Goal: Book appointment/travel/reservation

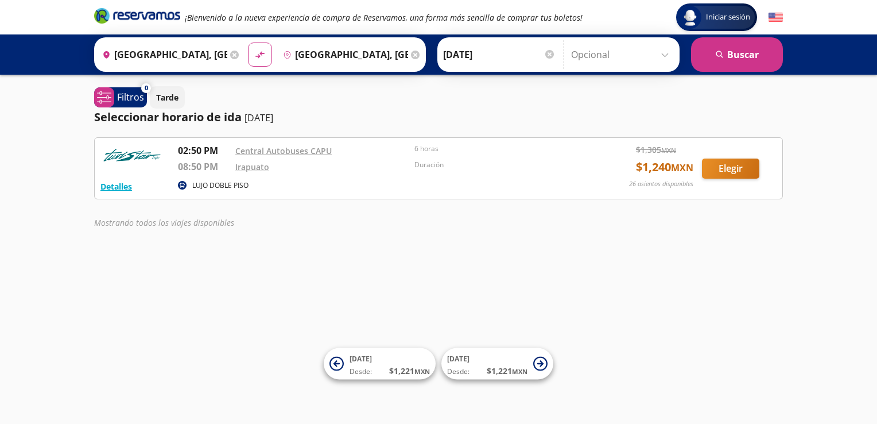
drag, startPoint x: 0, startPoint y: 0, endPoint x: 584, endPoint y: 304, distance: 658.9
click at [584, 304] on div "Iniciar sesión Iniciar sesión ¡Bienvenido a la nueva experiencia de compra de R…" at bounding box center [438, 212] width 877 height 424
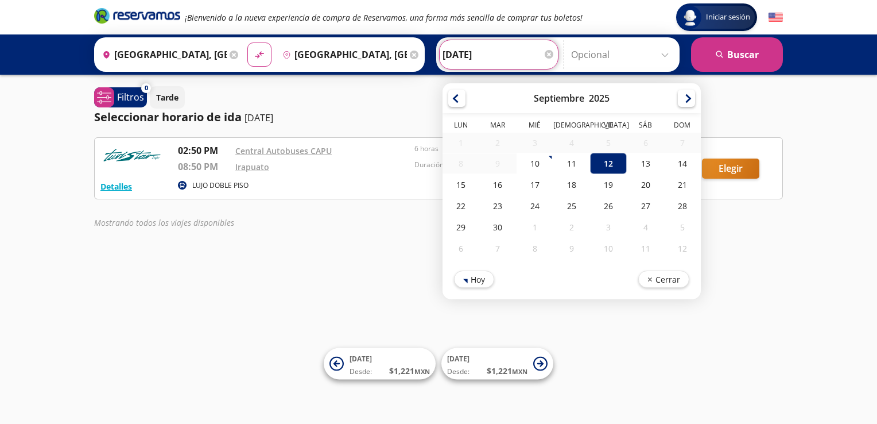
click at [524, 58] on input "[DATE]" at bounding box center [499, 54] width 113 height 29
click at [632, 160] on div "13" at bounding box center [645, 163] width 37 height 21
type input "[DATE]"
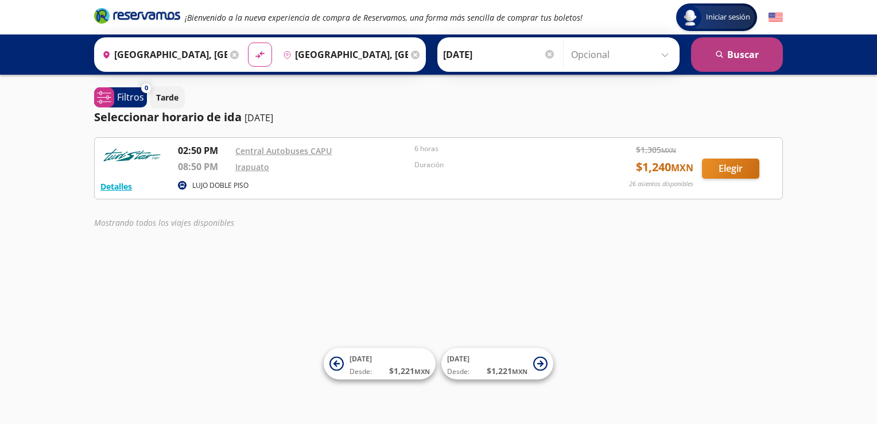
click at [733, 56] on button "search [GEOGRAPHIC_DATA]" at bounding box center [737, 54] width 92 height 34
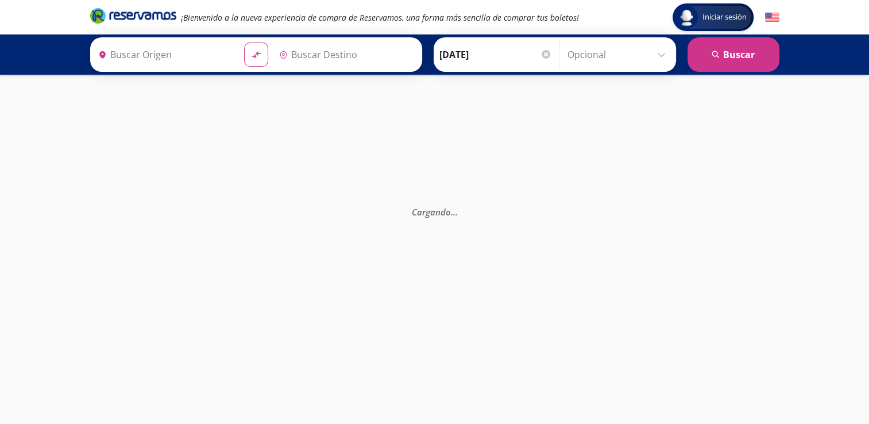
type input "[GEOGRAPHIC_DATA], [GEOGRAPHIC_DATA]"
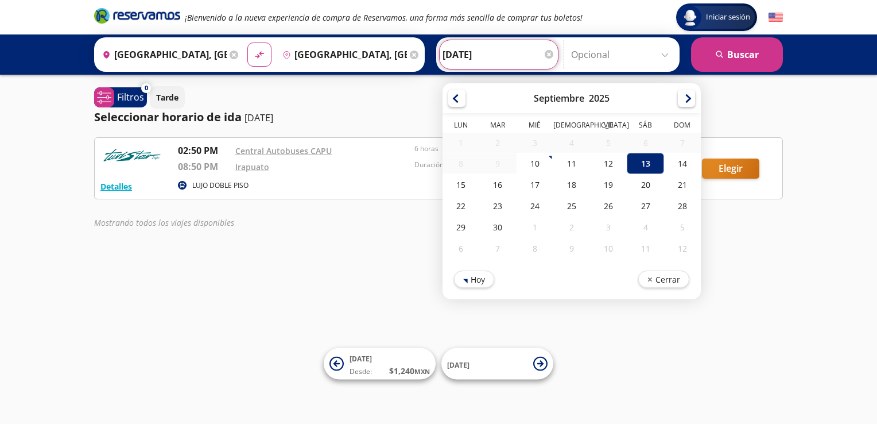
click at [517, 55] on input "[DATE]" at bounding box center [499, 54] width 113 height 29
click at [603, 164] on div "12" at bounding box center [608, 163] width 37 height 21
type input "[DATE]"
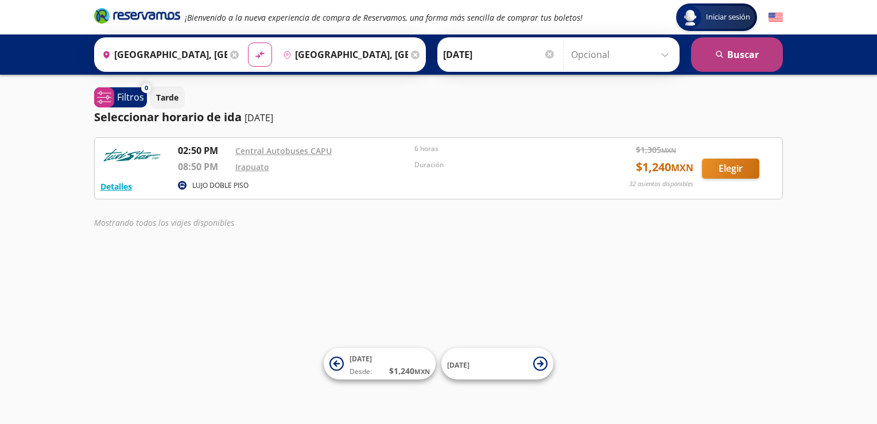
click at [723, 48] on button "search [GEOGRAPHIC_DATA]" at bounding box center [737, 54] width 92 height 34
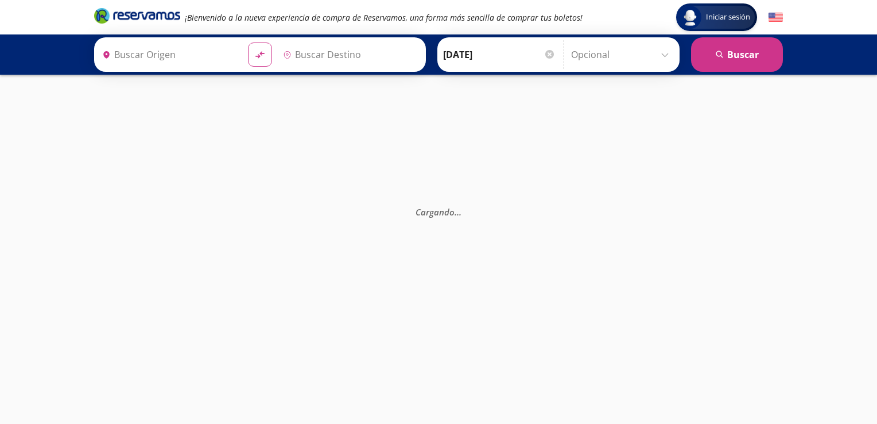
type input "[GEOGRAPHIC_DATA], [GEOGRAPHIC_DATA]"
